Goal: Task Accomplishment & Management: Manage account settings

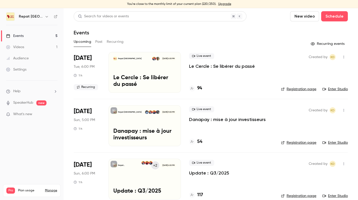
click at [37, 15] on h6 "Repat [GEOGRAPHIC_DATA]" at bounding box center [31, 16] width 24 height 5
click at [10, 15] on img at bounding box center [10, 16] width 8 height 8
click at [45, 16] on icon "button" at bounding box center [47, 16] width 4 height 4
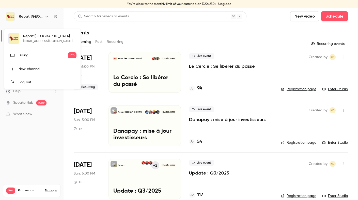
click at [15, 38] on div "Repat Africa [PERSON_NAME][EMAIL_ADDRESS][DOMAIN_NAME] Billing Pro New channel …" at bounding box center [42, 59] width 76 height 60
click at [306, 28] on div at bounding box center [179, 100] width 358 height 200
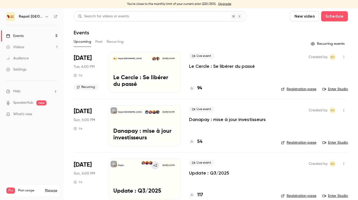
click at [53, 188] on link "Manage" at bounding box center [51, 190] width 12 height 4
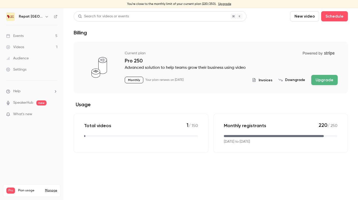
click at [23, 72] on link "Settings" at bounding box center [32, 69] width 64 height 11
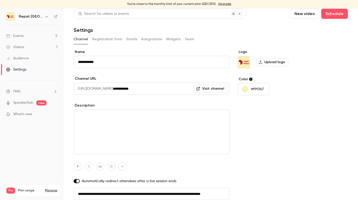
scroll to position [0, 17]
click at [265, 60] on label "Upload logo" at bounding box center [273, 62] width 32 height 8
click at [0, 0] on input "Upload logo" at bounding box center [0, 0] width 0 height 0
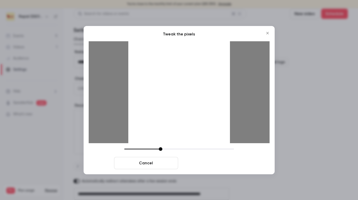
click at [214, 166] on button "Crop and save" at bounding box center [212, 163] width 64 height 12
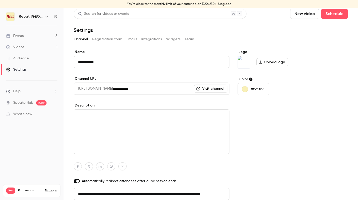
click at [256, 88] on p "#f9f0b7" at bounding box center [257, 88] width 13 height 5
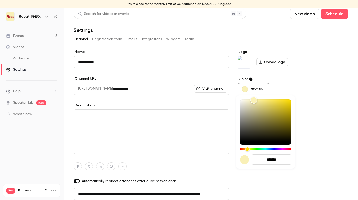
click at [273, 158] on input "*******" at bounding box center [271, 159] width 39 height 10
paste input "hex-color-input"
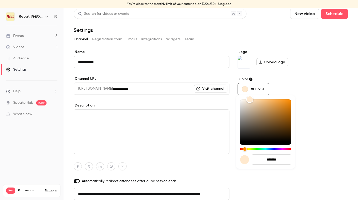
type input "*******"
click at [296, 137] on div at bounding box center [179, 100] width 358 height 200
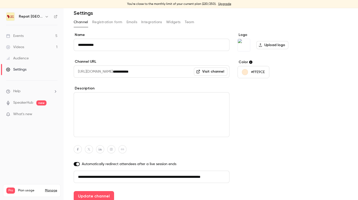
scroll to position [24, 0]
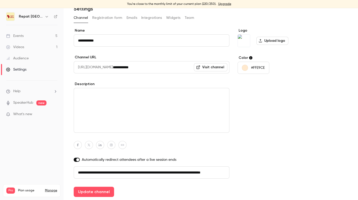
click at [315, 77] on div "Logo Upload logo Color #FFE9CE" at bounding box center [277, 112] width 78 height 169
click at [97, 191] on button "Update channel" at bounding box center [94, 191] width 40 height 10
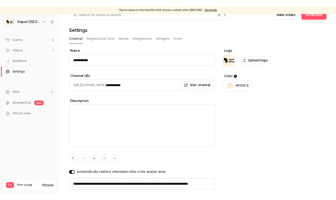
scroll to position [0, 0]
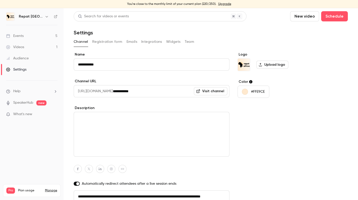
click at [30, 45] on link "Videos 1" at bounding box center [32, 46] width 64 height 11
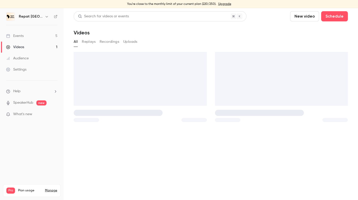
click at [26, 37] on link "Events 5" at bounding box center [32, 35] width 64 height 11
